Goal: Information Seeking & Learning: Learn about a topic

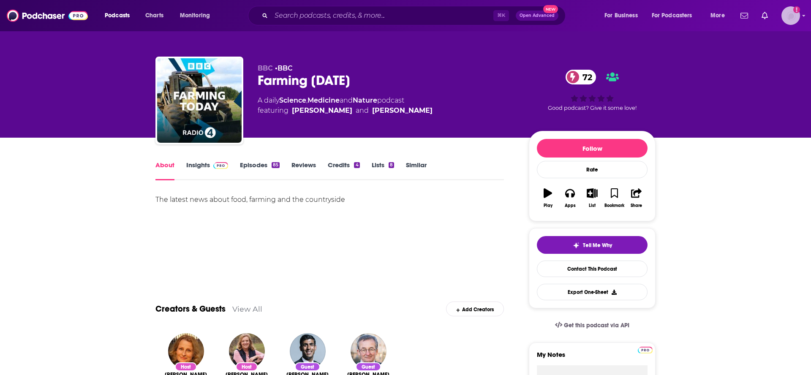
click at [799, 20] on div "Logged in as NickG" at bounding box center [791, 15] width 19 height 19
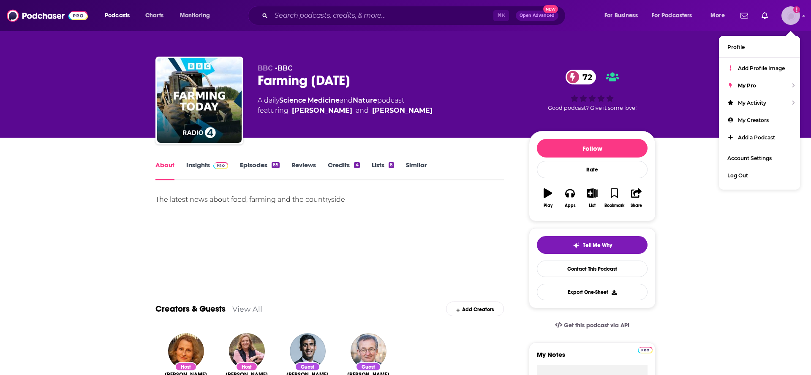
click at [799, 20] on div "Logged in as NickG" at bounding box center [791, 15] width 19 height 19
click at [354, 22] on div "⌘ K Open Advanced New" at bounding box center [407, 15] width 318 height 19
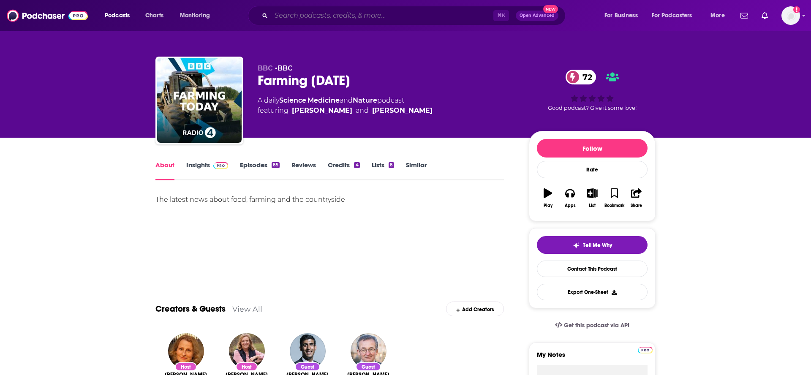
click at [351, 17] on input "Search podcasts, credits, & more..." at bounding box center [382, 16] width 222 height 14
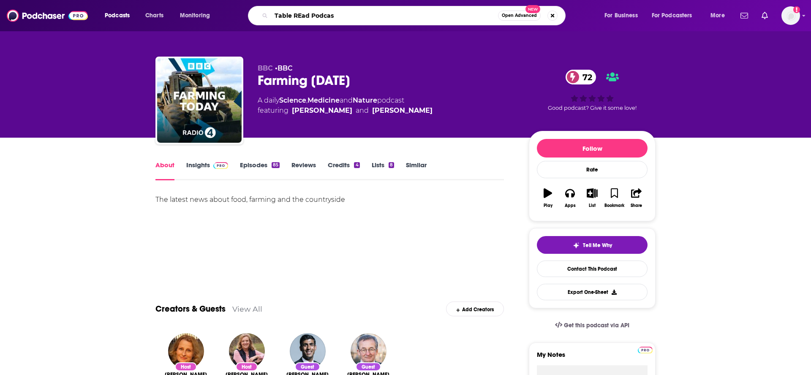
type input "Table REad Podcast"
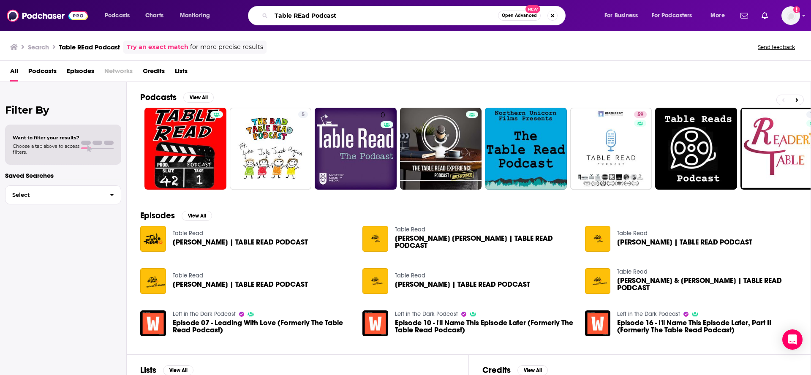
click at [473, 19] on input "Table REad Podcast" at bounding box center [384, 16] width 227 height 14
paste input "“Hot Love” with [PERSON_NAME]"
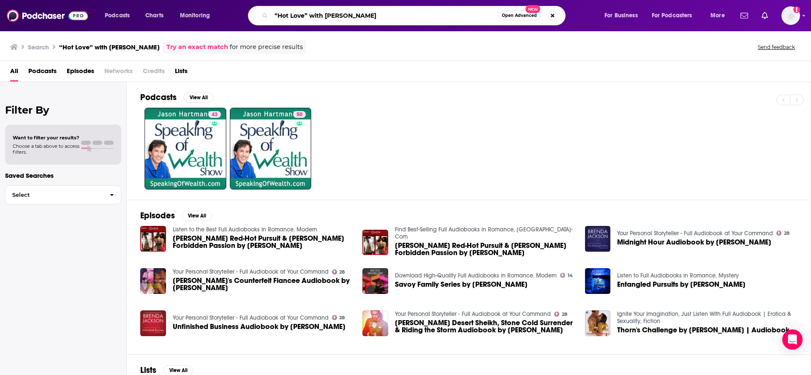
click at [276, 15] on input "“Hot Love” with [PERSON_NAME]" at bounding box center [384, 16] width 227 height 14
click at [334, 16] on input "“Hot Love” with [PERSON_NAME]" at bounding box center [384, 16] width 227 height 14
paste input "Sphere of Influence"
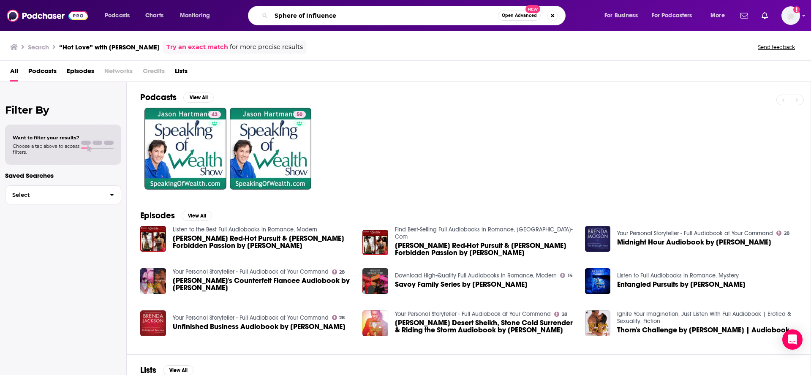
type input "Sphere of Influence"
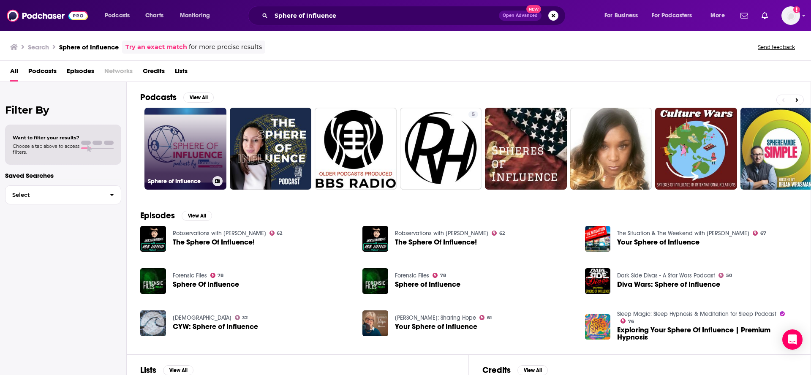
click at [197, 150] on link "Sphere of Influence" at bounding box center [186, 149] width 82 height 82
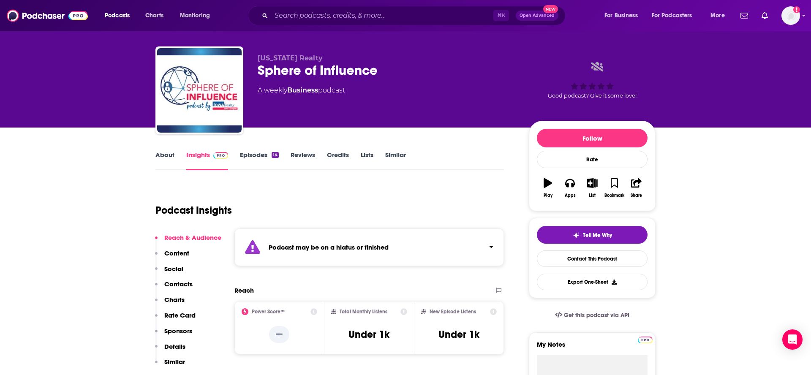
scroll to position [11, 0]
